Goal: Task Accomplishment & Management: Complete application form

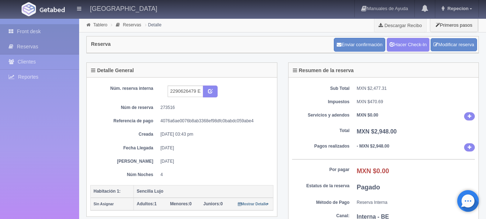
click at [58, 31] on link "Front desk" at bounding box center [39, 31] width 79 height 15
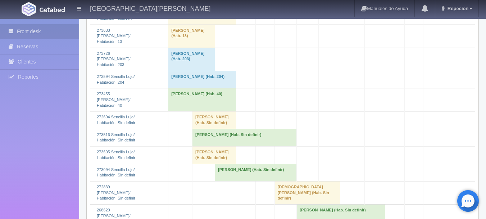
scroll to position [504, 0]
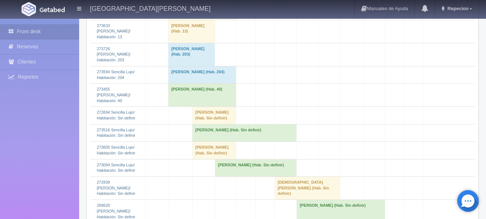
click at [211, 142] on td "[PERSON_NAME] (Hab. Sin definir)" at bounding box center [215, 150] width 44 height 17
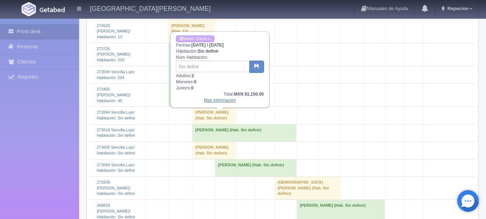
click at [209, 103] on link "Más Información" at bounding box center [220, 100] width 32 height 5
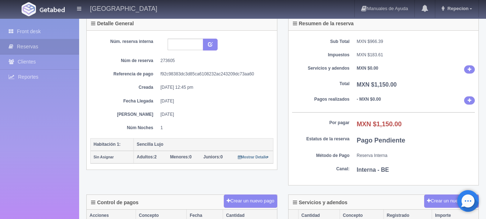
scroll to position [36, 0]
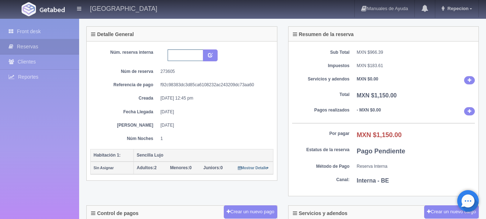
click at [178, 54] on input "text" at bounding box center [186, 55] width 36 height 12
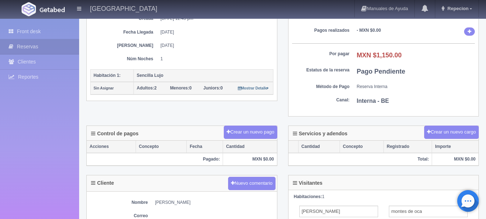
scroll to position [72, 0]
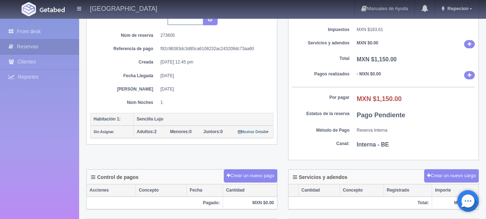
type input "2"
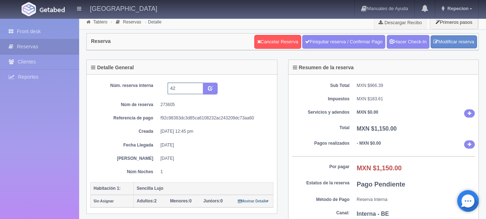
scroll to position [0, 0]
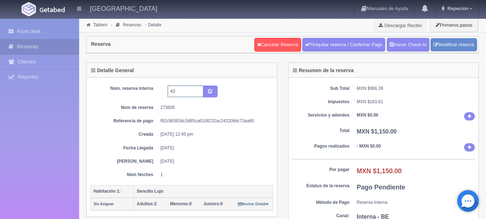
click at [168, 91] on input "42" at bounding box center [186, 91] width 36 height 12
type input "hab 42"
click at [213, 87] on button "submit" at bounding box center [210, 91] width 15 height 12
click at [41, 34] on link "Front desk" at bounding box center [39, 31] width 79 height 15
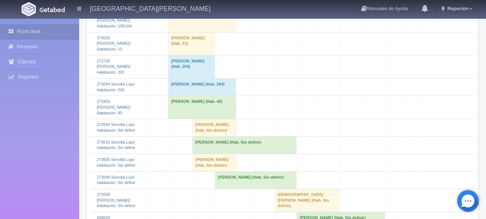
scroll to position [504, 0]
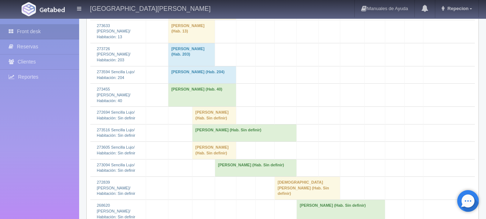
click at [217, 124] on td "Francisco Caro Valle (Hab. Sin definir)" at bounding box center [245, 132] width 104 height 17
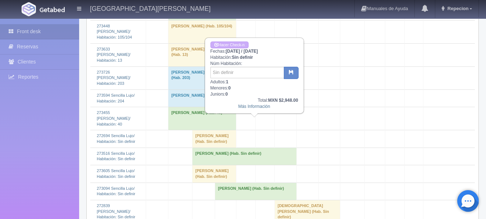
scroll to position [468, 0]
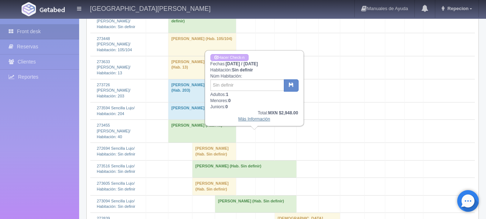
click at [248, 121] on link "Más Información" at bounding box center [254, 118] width 32 height 5
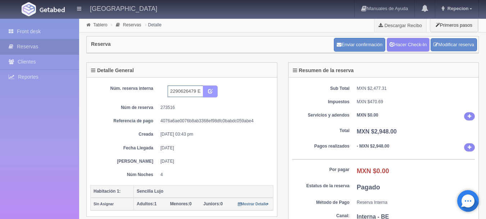
scroll to position [0, 14]
drag, startPoint x: 187, startPoint y: 90, endPoint x: 218, endPoint y: 94, distance: 31.7
click at [218, 94] on div "2290626479 Expedia" at bounding box center [192, 91] width 60 height 12
click at [202, 93] on input "2290626479 Expedia" at bounding box center [186, 91] width 36 height 12
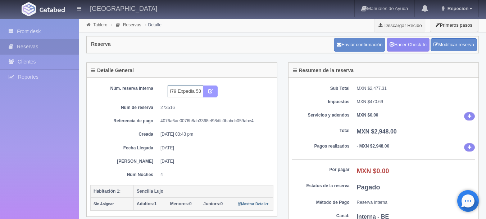
type input "2290626479 Expedia 53"
click at [209, 94] on button "submit" at bounding box center [210, 91] width 15 height 12
click at [47, 28] on link "Front desk" at bounding box center [39, 31] width 79 height 15
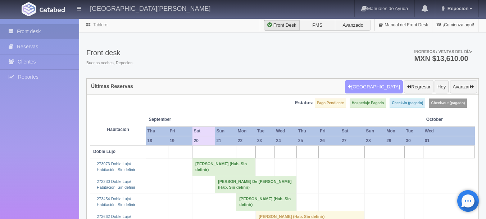
click at [393, 90] on button "Nueva Reserva" at bounding box center [374, 87] width 58 height 14
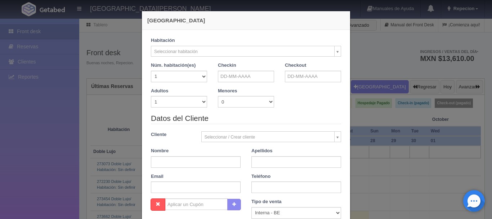
checkbox input "false"
click at [237, 76] on input "text" at bounding box center [246, 77] width 56 height 12
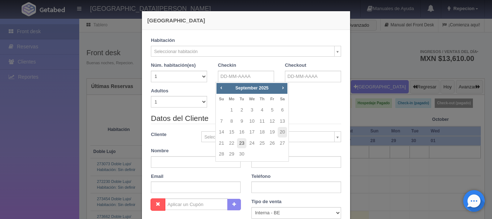
click at [239, 144] on link "23" at bounding box center [241, 143] width 9 height 10
type input "23-09-2025"
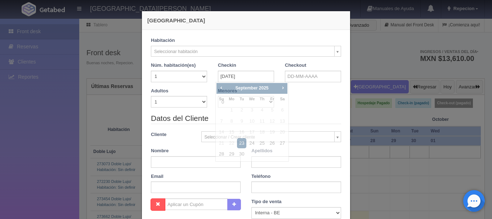
checkbox input "false"
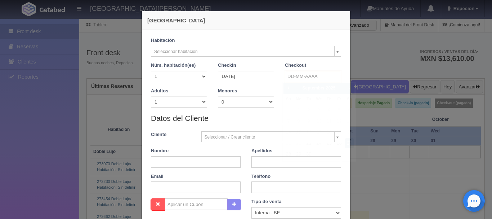
click at [286, 73] on input "text" at bounding box center [313, 77] width 56 height 12
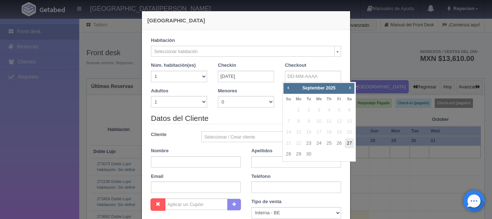
click at [347, 144] on link "27" at bounding box center [349, 143] width 9 height 10
type input "27-09-2025"
checkbox input "false"
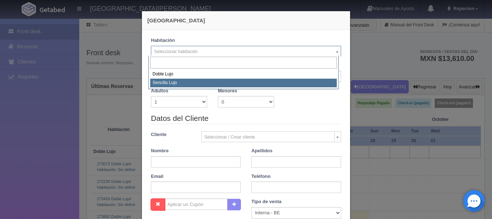
select select "576"
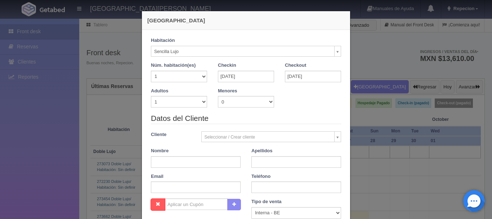
checkbox input "false"
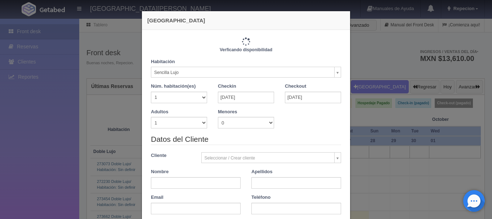
type input "4600.00"
checkbox input "false"
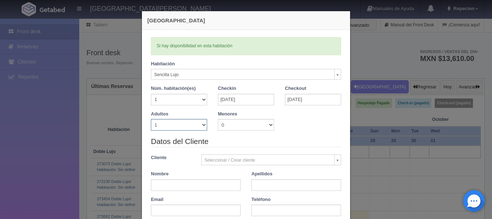
click at [188, 129] on select "1 2 3 4 5 6 7 8 9 10" at bounding box center [179, 125] width 56 height 12
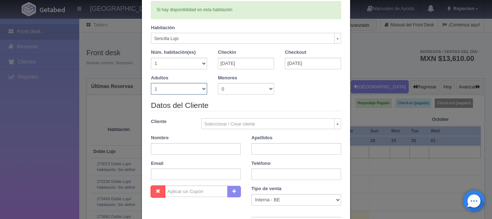
click at [192, 90] on select "1 2 3 4 5 6 7 8 9 10" at bounding box center [179, 89] width 56 height 12
click at [224, 151] on input "text" at bounding box center [196, 149] width 90 height 12
type input "leon"
click at [274, 150] on input "text" at bounding box center [296, 149] width 90 height 12
type input "vazquez"
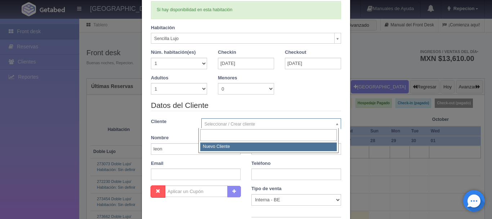
select select "-1"
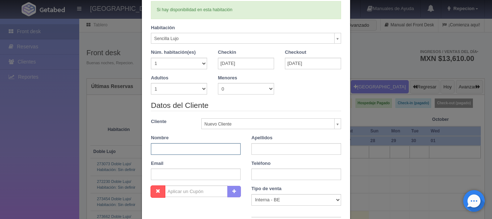
click at [186, 149] on input "text" at bounding box center [196, 149] width 90 height 12
type input "leon"
click at [251, 149] on input "text" at bounding box center [296, 149] width 90 height 12
type input "vazques"
click at [187, 88] on select "1 2 3 4 5 6 7 8 9 10" at bounding box center [179, 89] width 56 height 12
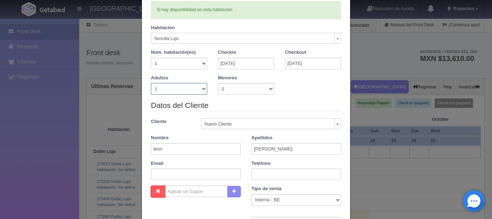
select select "2"
click at [151, 83] on select "1 2 3 4 5 6 7 8 9 10" at bounding box center [179, 89] width 56 height 12
checkbox input "false"
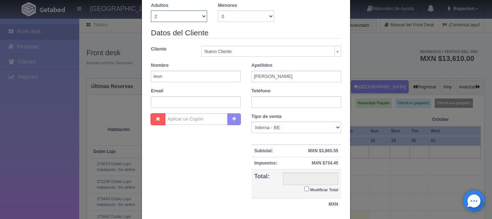
type input "4600.00"
checkbox input "false"
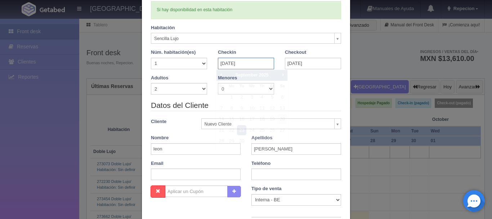
click at [264, 62] on input "23-09-2025" at bounding box center [246, 64] width 56 height 12
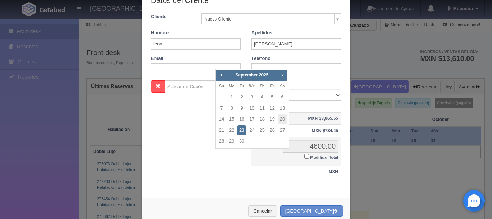
scroll to position [144, 0]
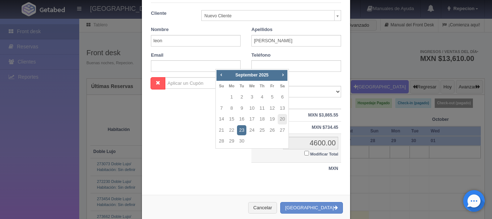
click at [264, 176] on div "Tipo de venta Correo Electronico Interna - BE Llamada OTA Externa Otro WALK IN …" at bounding box center [296, 126] width 100 height 99
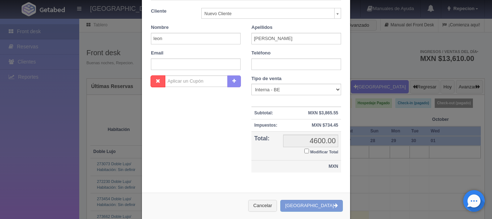
checkbox input "false"
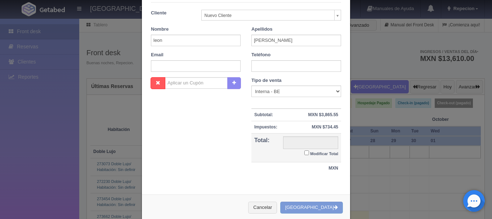
type input "4600.00"
click at [304, 152] on input "Modificar Total" at bounding box center [306, 153] width 5 height 5
checkbox input "true"
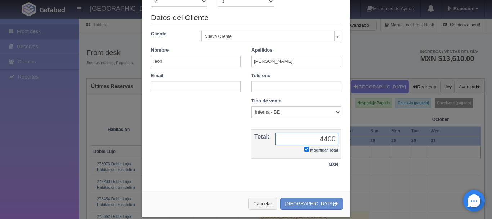
scroll to position [133, 0]
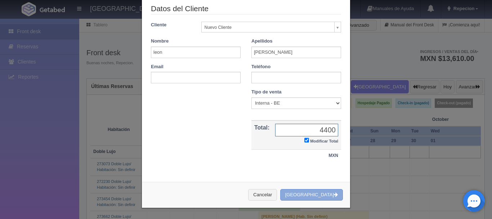
type input "4400"
click at [305, 190] on button "[GEOGRAPHIC_DATA]" at bounding box center [311, 195] width 63 height 12
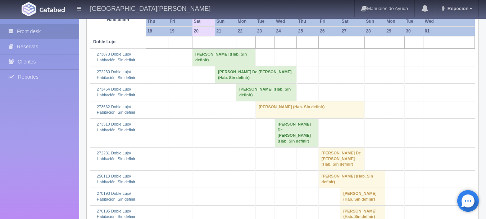
scroll to position [108, 0]
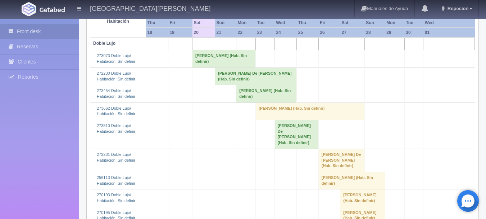
click at [275, 30] on th "23" at bounding box center [265, 33] width 19 height 10
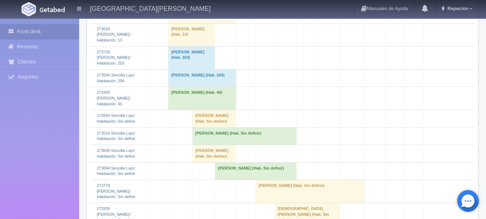
scroll to position [540, 0]
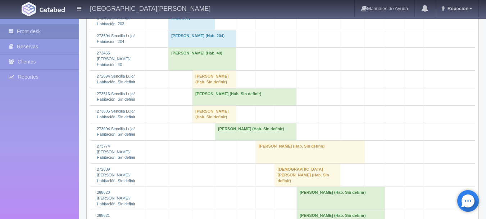
click at [294, 140] on td "[PERSON_NAME] (Hab. Sin definir)" at bounding box center [310, 151] width 109 height 23
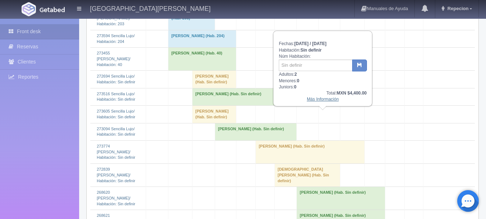
click at [314, 102] on link "Más Información" at bounding box center [323, 99] width 32 height 5
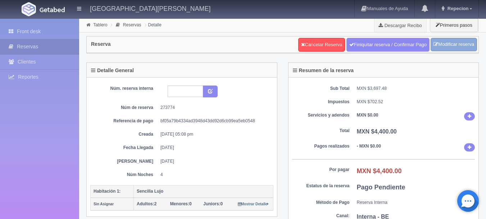
click at [443, 47] on link "Modificar reserva" at bounding box center [454, 44] width 46 height 13
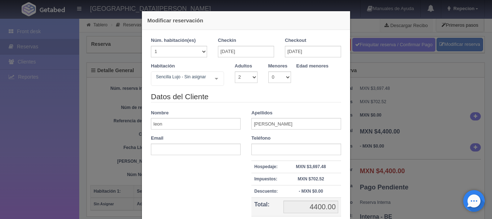
scroll to position [36, 0]
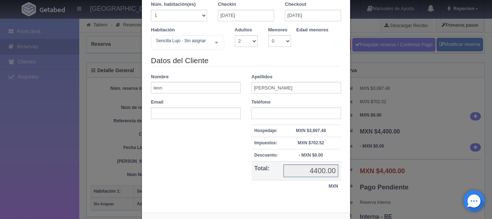
click at [308, 174] on input "4400.00" at bounding box center [310, 170] width 55 height 13
click at [295, 172] on input "4400.00" at bounding box center [310, 170] width 55 height 13
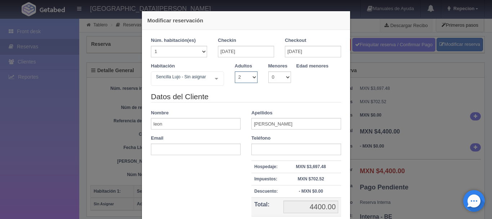
click at [245, 72] on select "1 2 3 4 5 6 7 8 9 10" at bounding box center [246, 77] width 23 height 12
select select "3"
click at [235, 71] on select "1 2 3 4 5 6 7 8 9 10" at bounding box center [246, 77] width 23 height 12
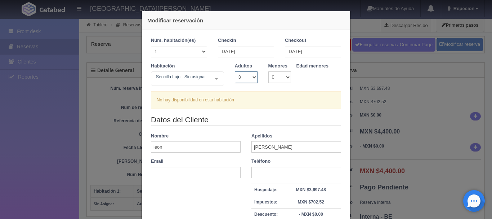
click at [245, 79] on select "1 2 3 4 5 6 7 8 9 10" at bounding box center [246, 77] width 23 height 12
select select "2"
click at [235, 71] on select "1 2 3 4 5 6 7 8 9 10" at bounding box center [246, 77] width 23 height 12
checkbox input "false"
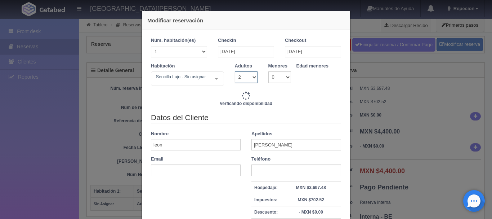
type input "4600.00"
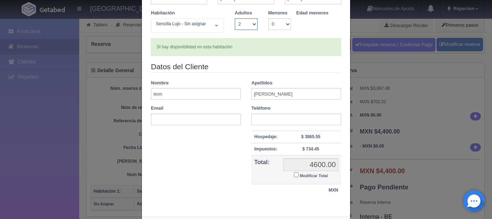
scroll to position [89, 0]
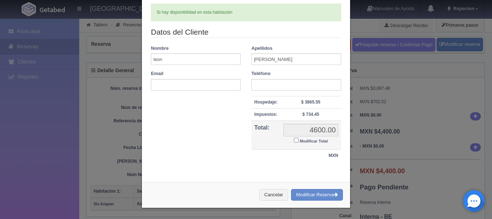
click at [295, 140] on input "Modificar Total" at bounding box center [296, 140] width 5 height 5
checkbox input "true"
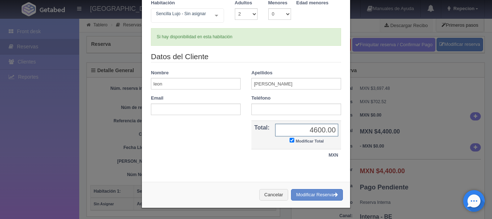
scroll to position [63, 0]
type input "4440"
click at [301, 191] on button "Modificar Reserva" at bounding box center [317, 195] width 52 height 12
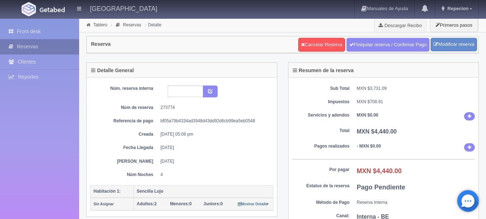
click at [41, 45] on link "Reservas" at bounding box center [39, 46] width 79 height 15
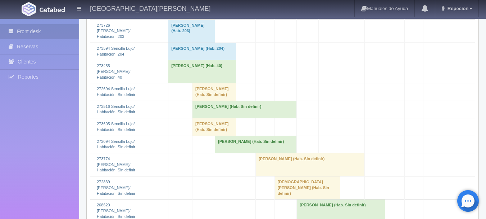
scroll to position [576, 0]
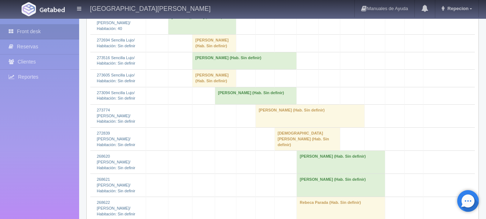
click at [301, 104] on td "[PERSON_NAME] (Hab. Sin definir)" at bounding box center [310, 115] width 109 height 23
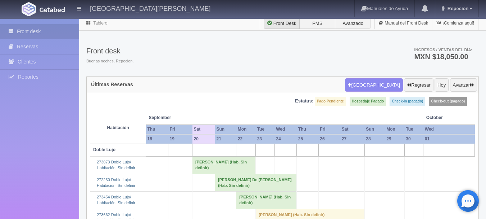
scroll to position [0, 0]
